Goal: Transaction & Acquisition: Purchase product/service

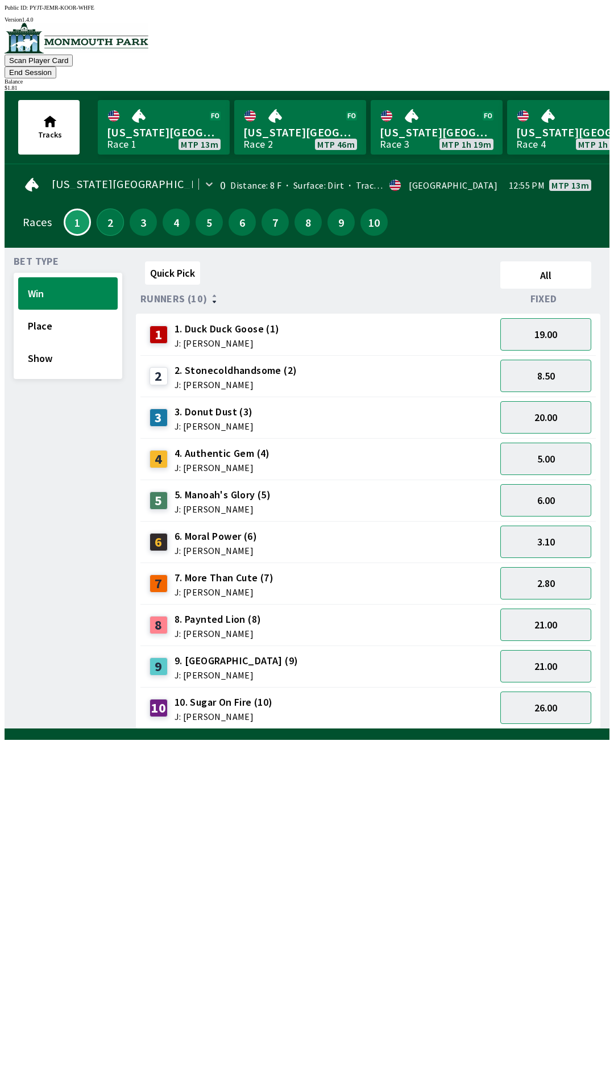
click at [98, 209] on button "2" at bounding box center [110, 222] width 27 height 27
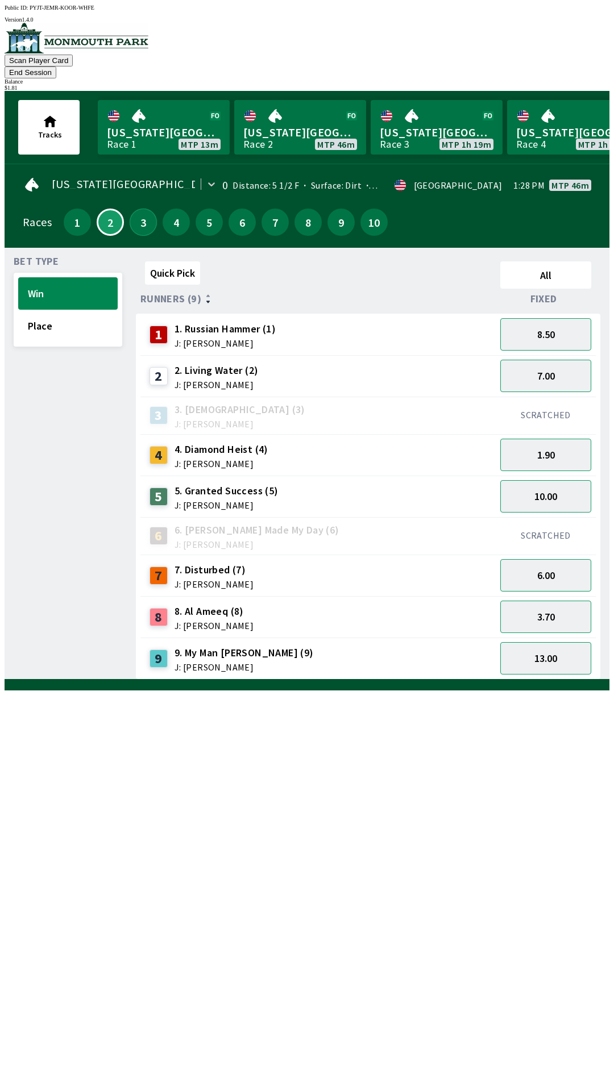
click at [136, 209] on button "3" at bounding box center [143, 222] width 27 height 27
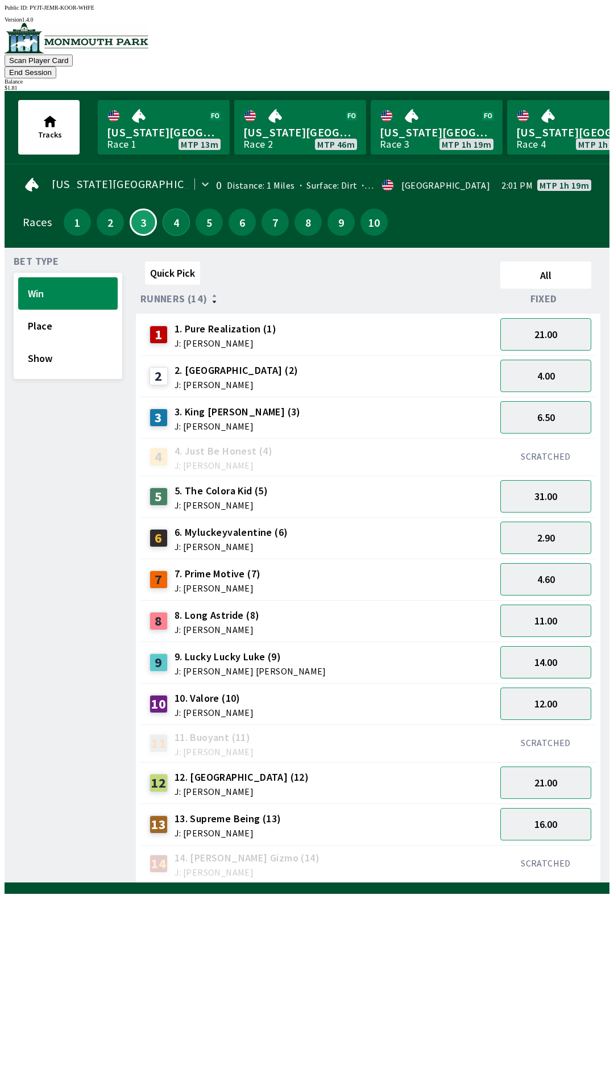
click at [172, 209] on button "4" at bounding box center [176, 222] width 27 height 27
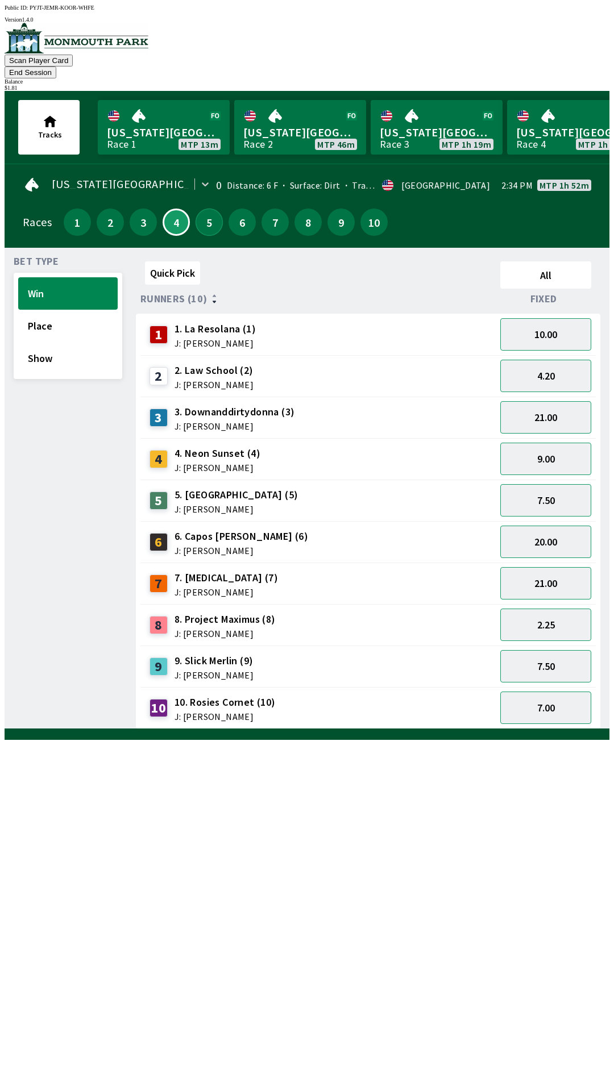
click at [195, 211] on button "5" at bounding box center [208, 222] width 27 height 27
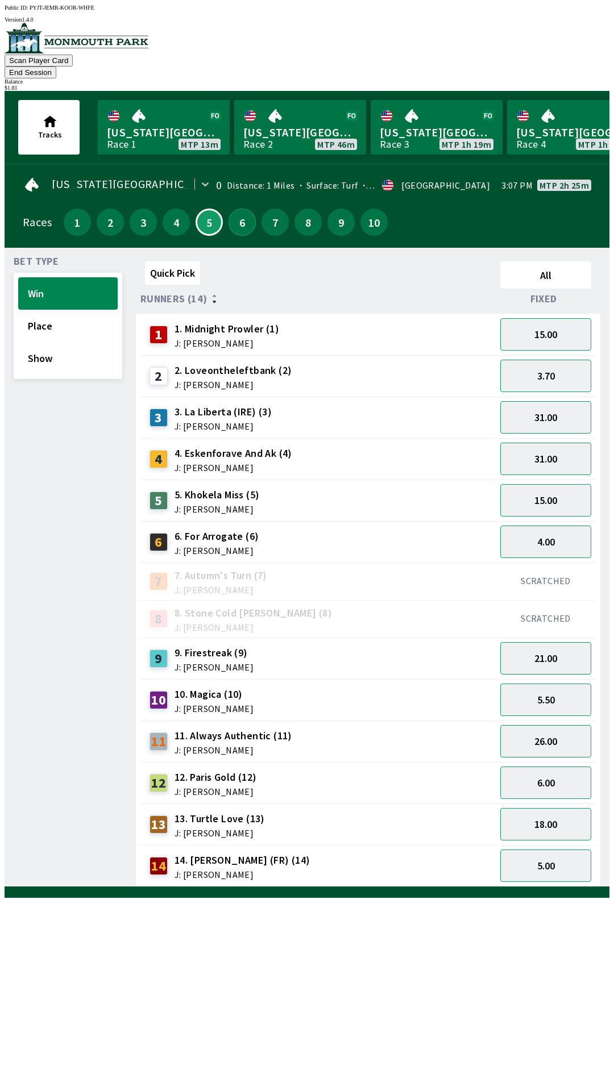
click at [235, 209] on button "6" at bounding box center [241, 222] width 27 height 27
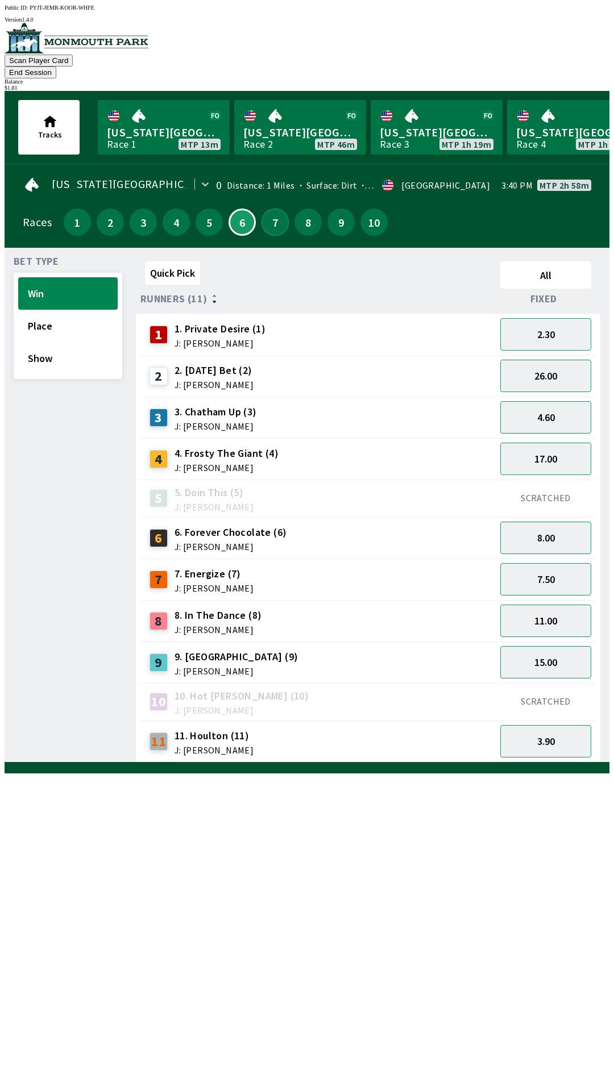
click at [261, 209] on button "7" at bounding box center [274, 222] width 27 height 27
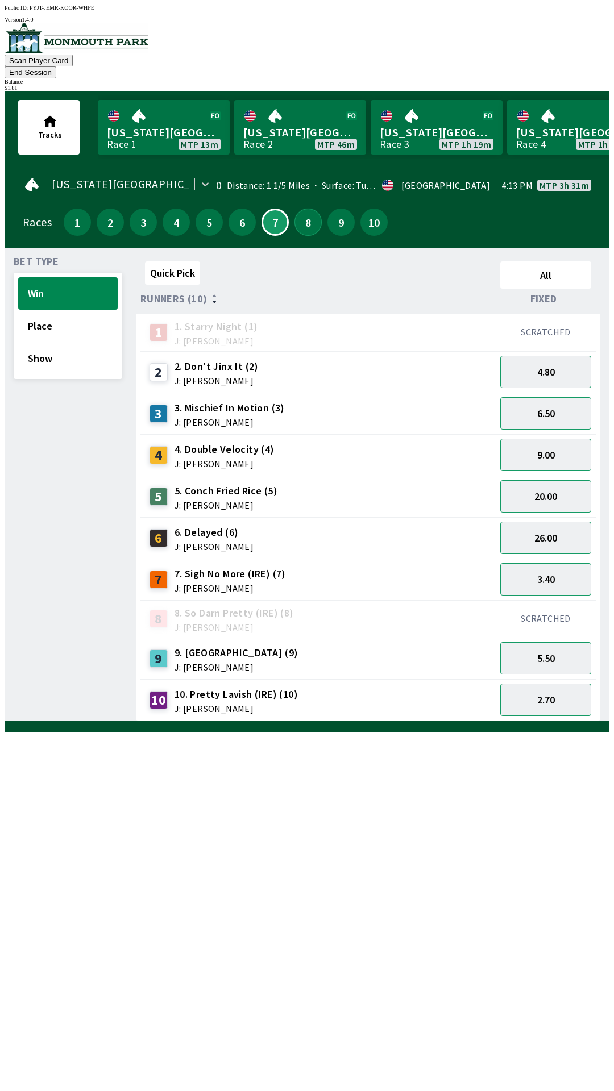
click at [296, 210] on button "8" at bounding box center [307, 222] width 27 height 27
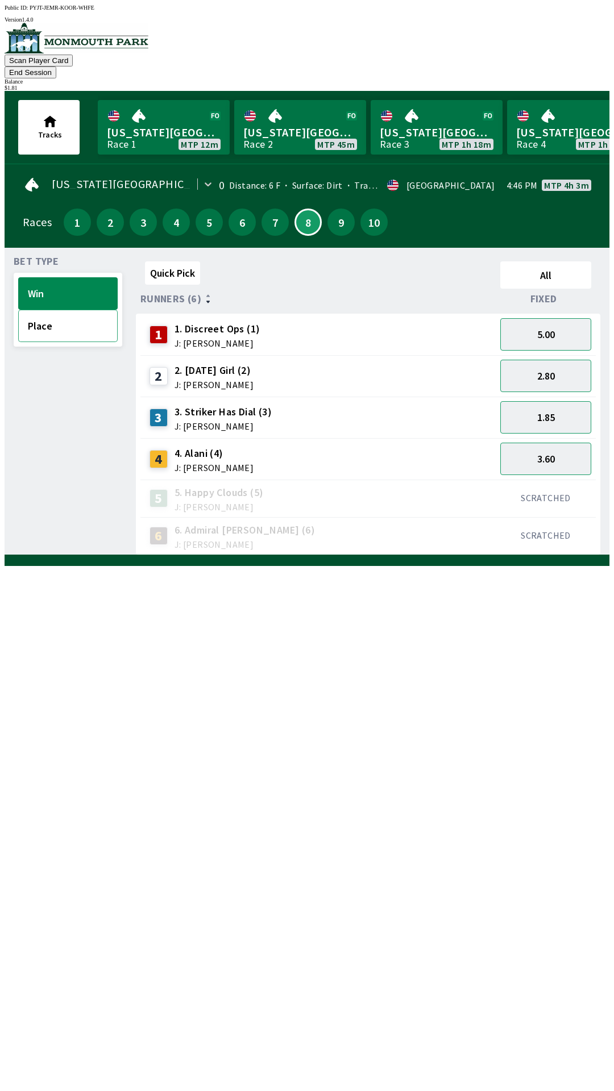
click at [78, 314] on button "Place" at bounding box center [67, 326] width 99 height 32
click at [553, 360] on button "1.45" at bounding box center [545, 376] width 91 height 32
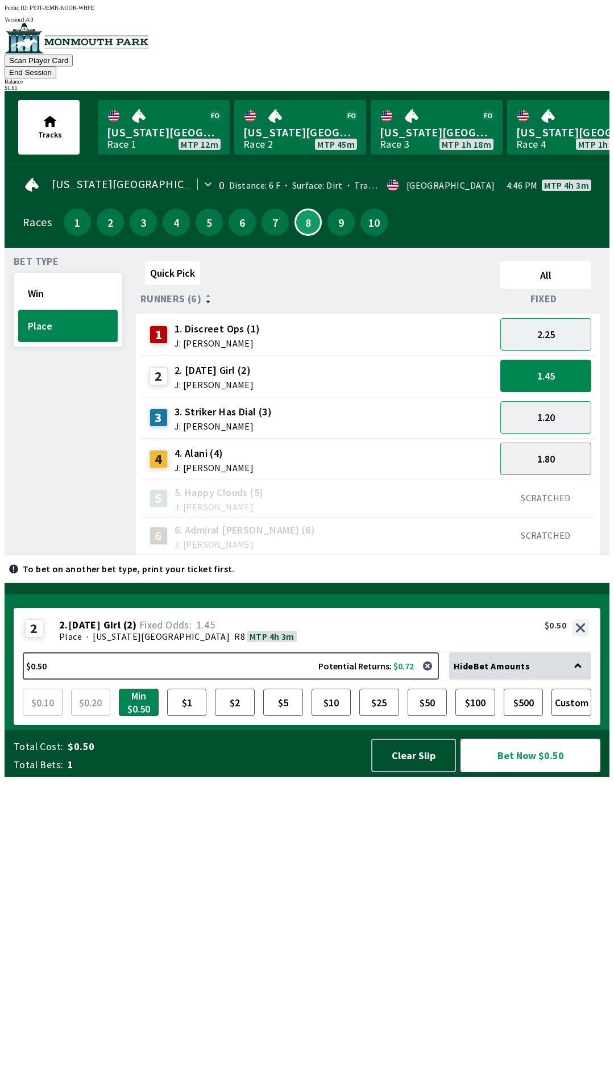
click at [519, 772] on button "Bet Now $0.50" at bounding box center [530, 756] width 140 height 34
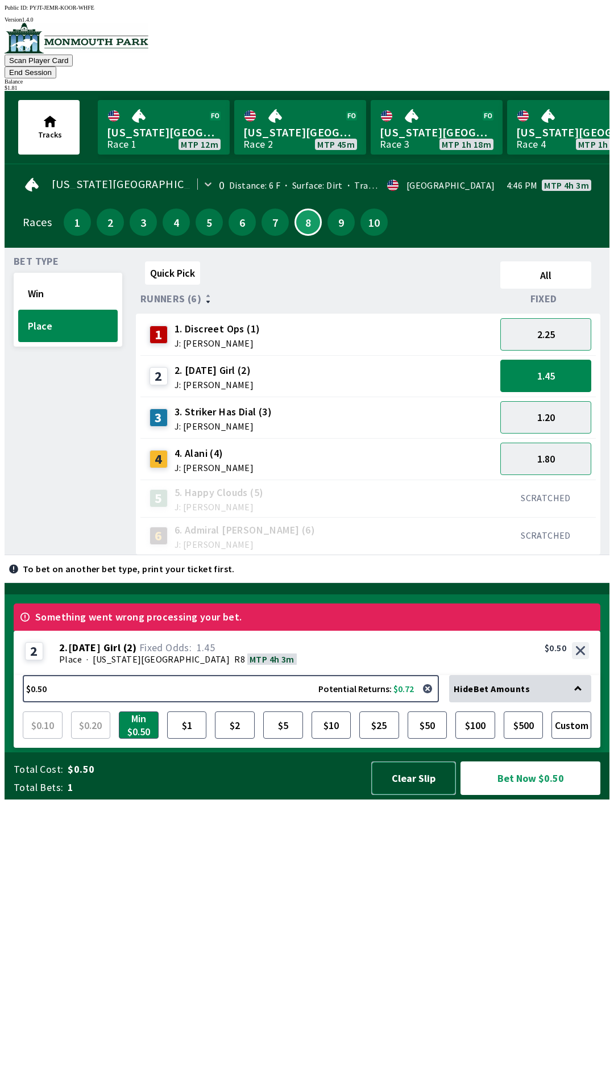
click at [401, 795] on button "Clear Slip" at bounding box center [413, 779] width 85 height 34
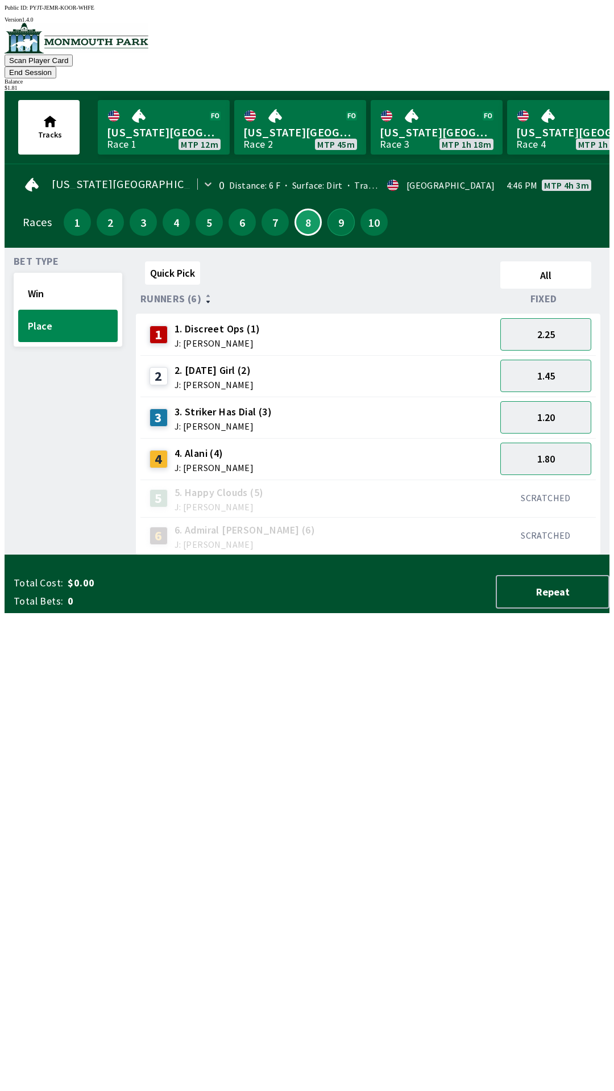
click at [335, 209] on button "9" at bounding box center [340, 222] width 27 height 27
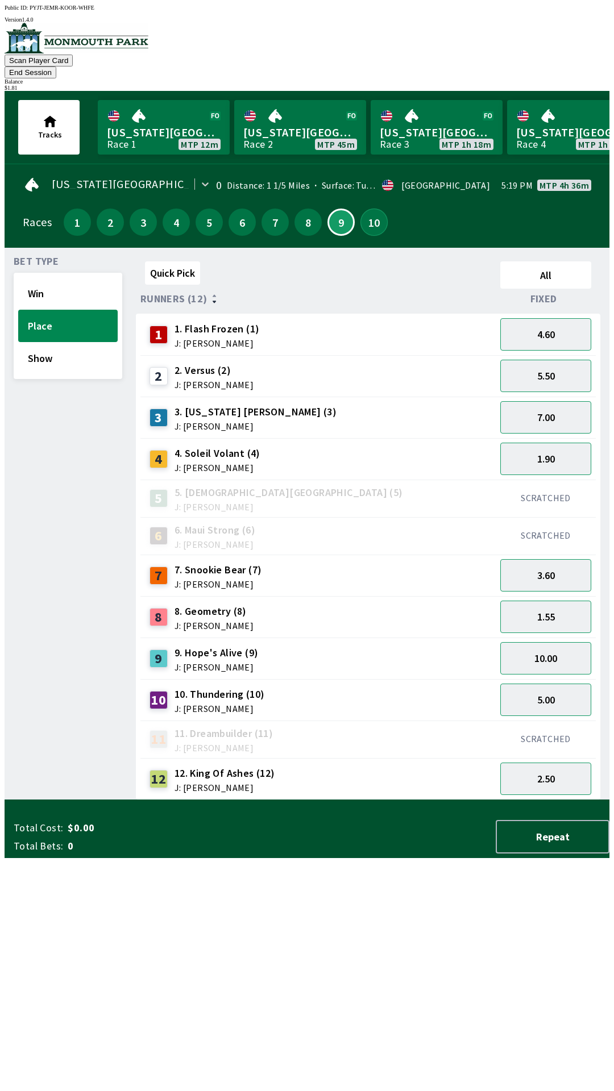
click at [363, 209] on button "10" at bounding box center [373, 222] width 27 height 27
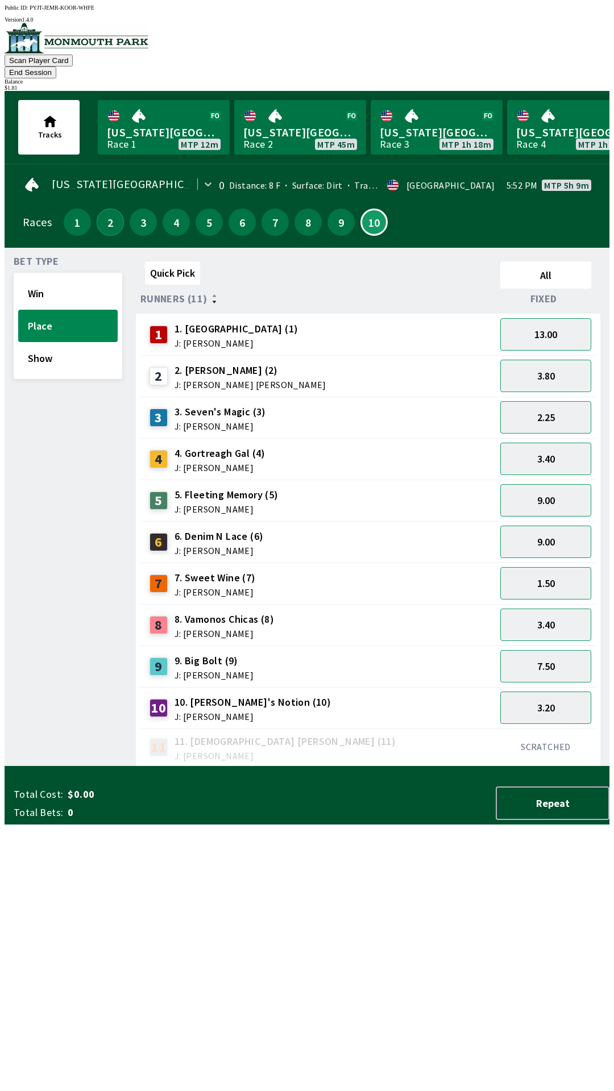
click at [102, 209] on button "2" at bounding box center [110, 222] width 27 height 27
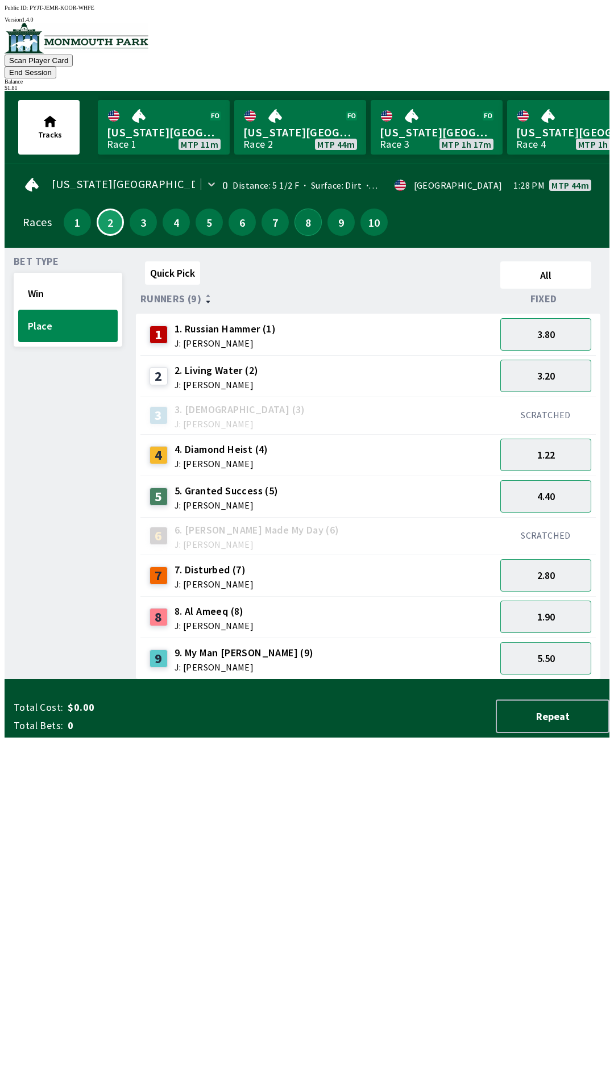
click at [294, 209] on button "8" at bounding box center [307, 222] width 27 height 27
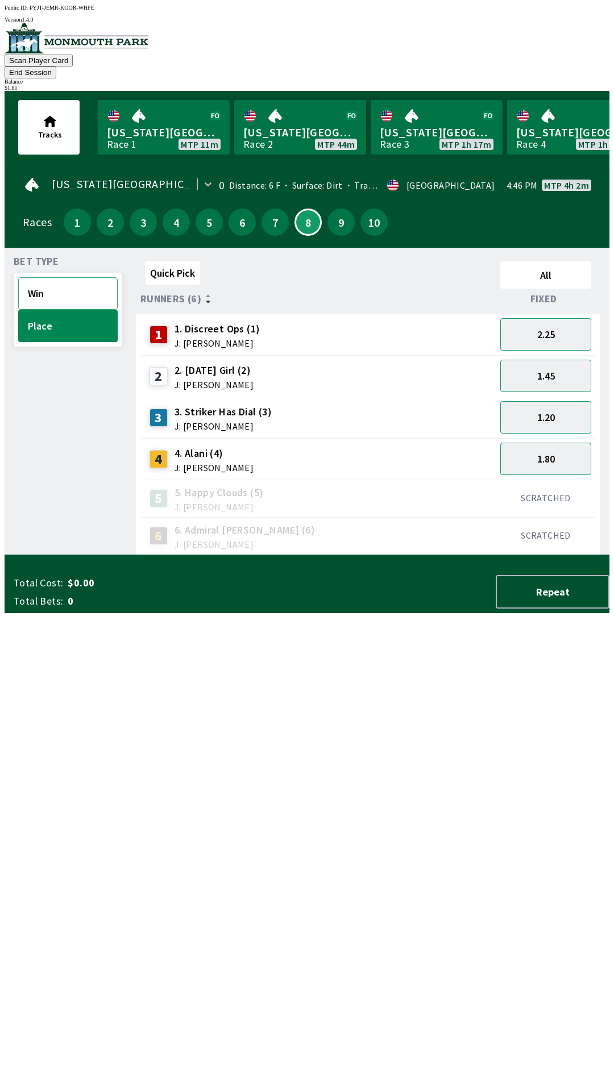
click at [69, 286] on button "Win" at bounding box center [67, 293] width 99 height 32
click at [559, 360] on button "2.80" at bounding box center [545, 376] width 91 height 32
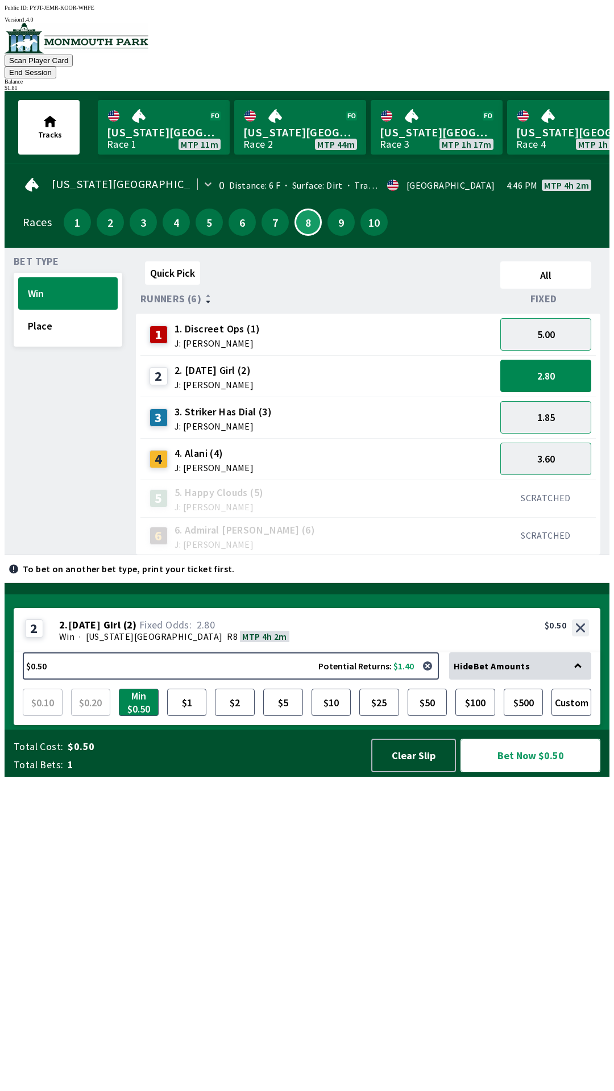
click at [529, 772] on button "Bet Now $0.50" at bounding box center [530, 756] width 140 height 34
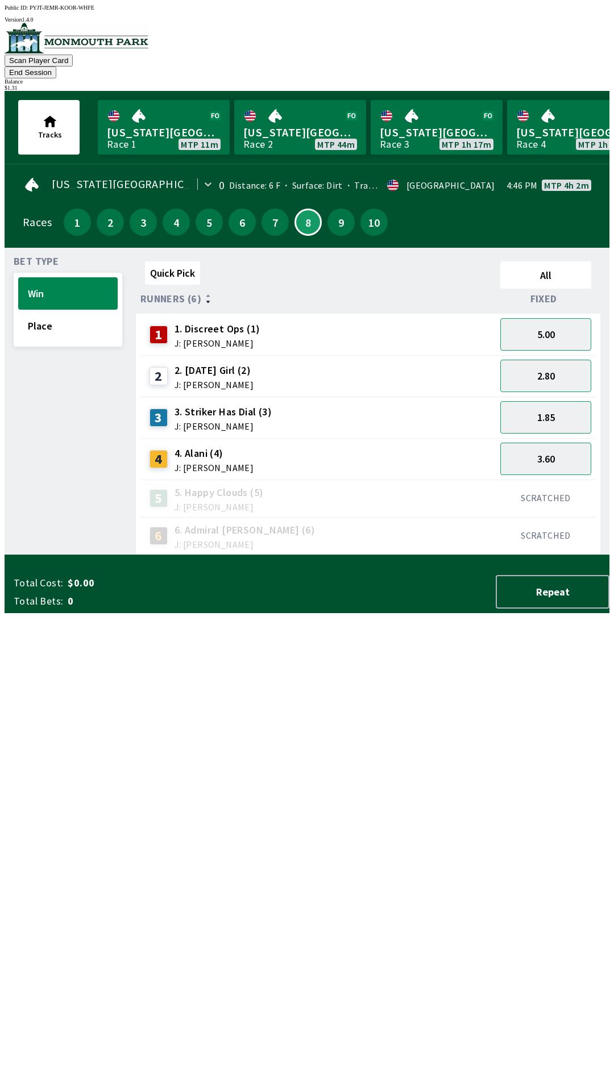
click at [53, 481] on div "Bet Type Win Place" at bounding box center [68, 406] width 109 height 298
click at [56, 66] on button "End Session" at bounding box center [31, 72] width 52 height 12
